Goal: Check status

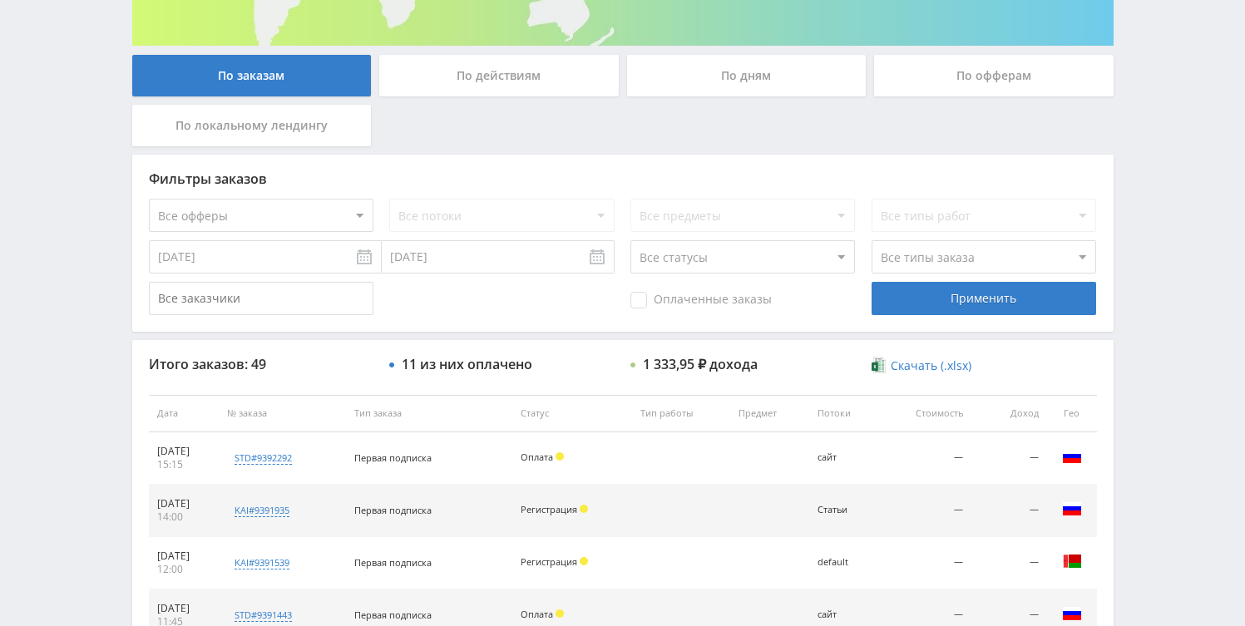
scroll to position [481, 0]
